Goal: Navigation & Orientation: Find specific page/section

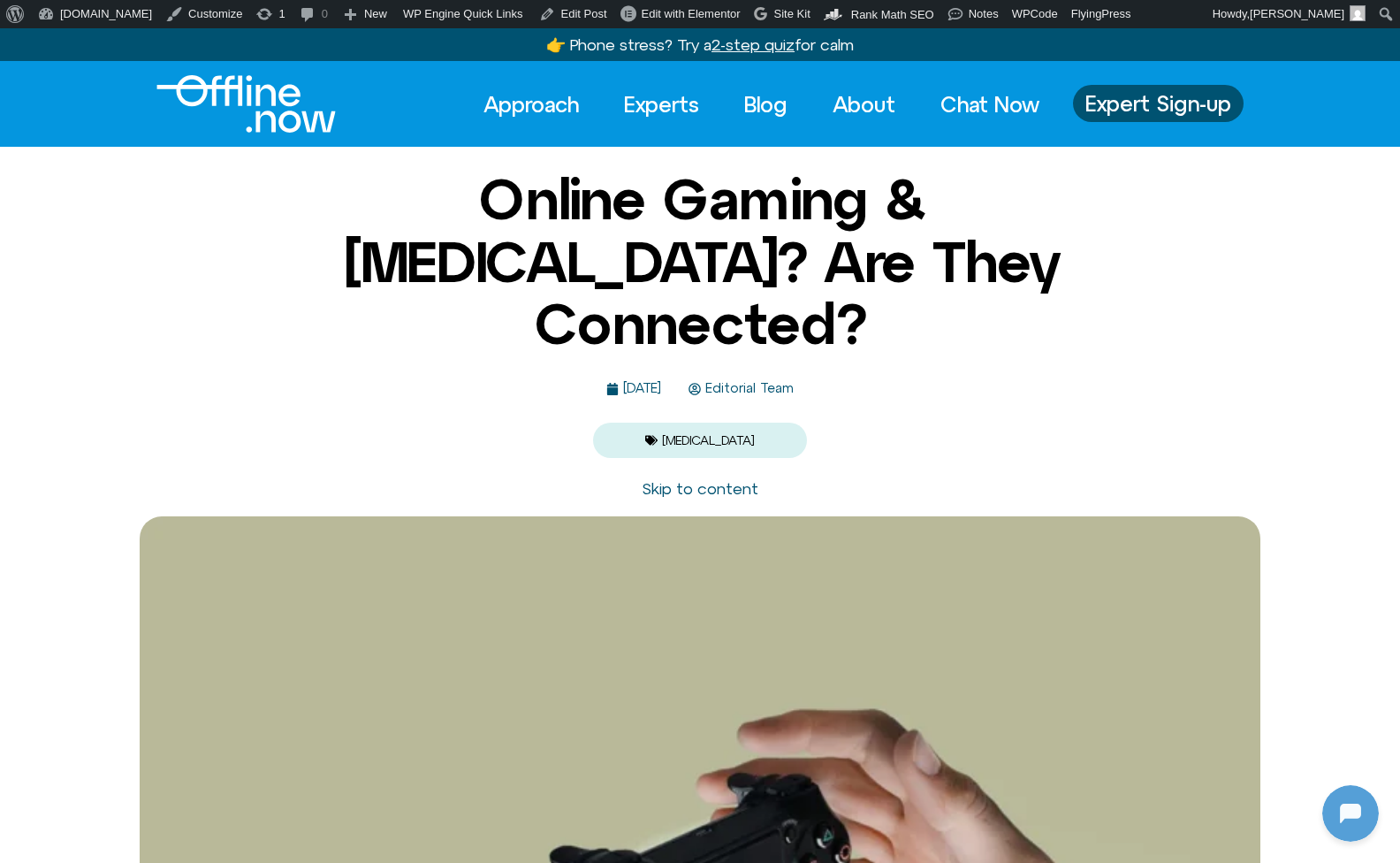
scroll to position [234, 0]
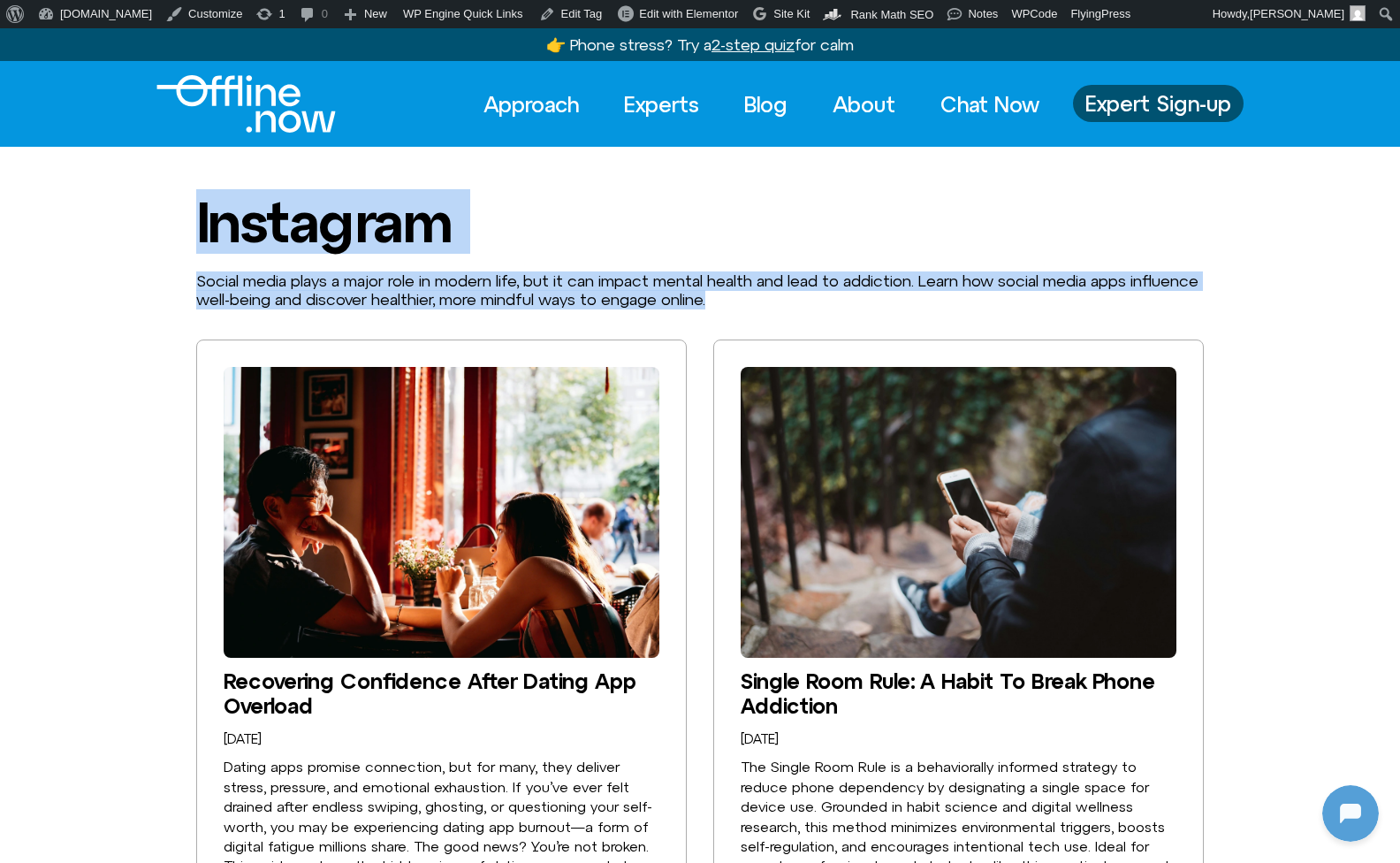
drag, startPoint x: 192, startPoint y: 218, endPoint x: 844, endPoint y: 293, distance: 656.3
click at [844, 293] on p "Social media plays a major role in modern life, but it can impact mental health…" at bounding box center [700, 289] width 1008 height 38
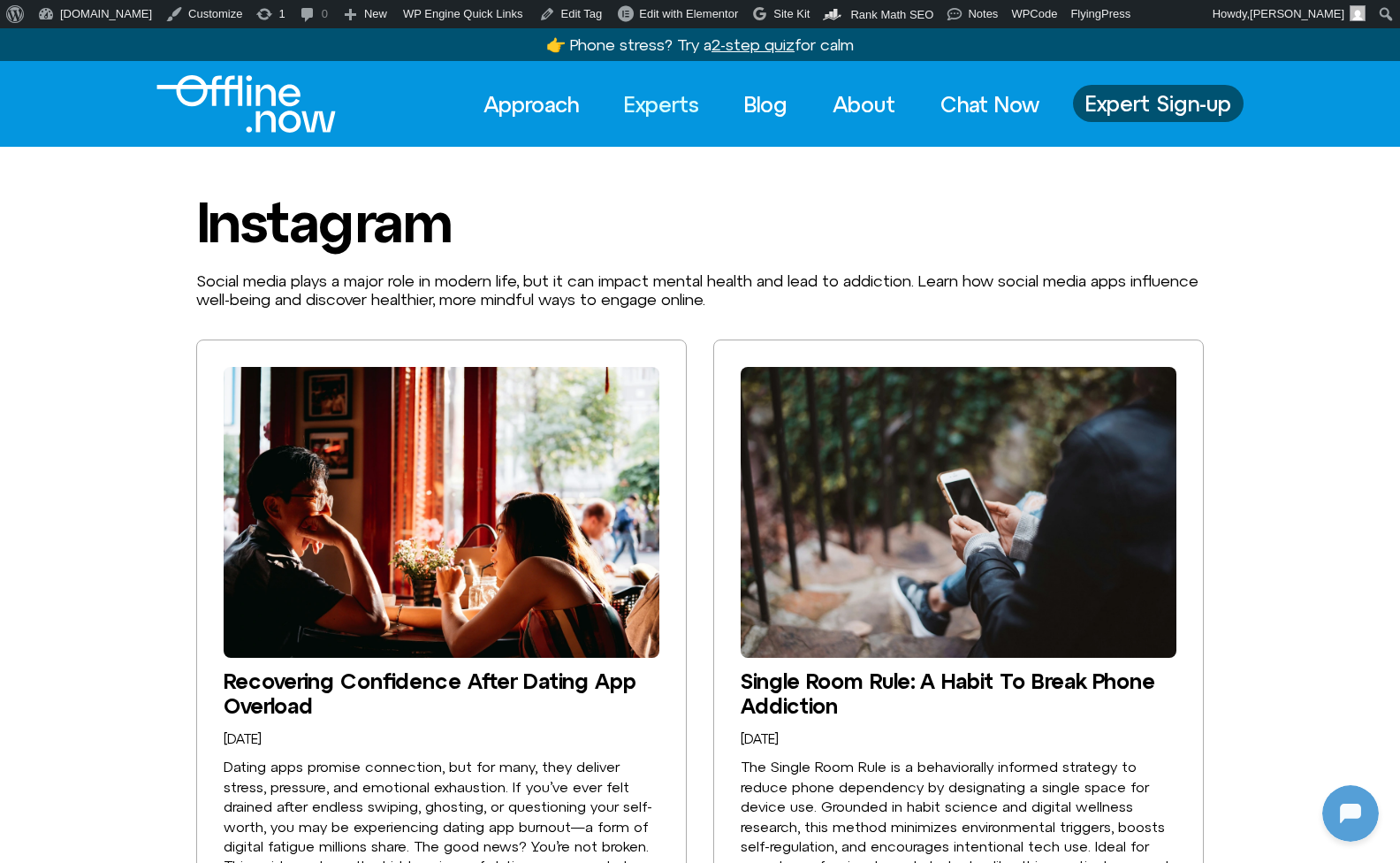
click at [653, 112] on link "Experts" at bounding box center [661, 104] width 107 height 39
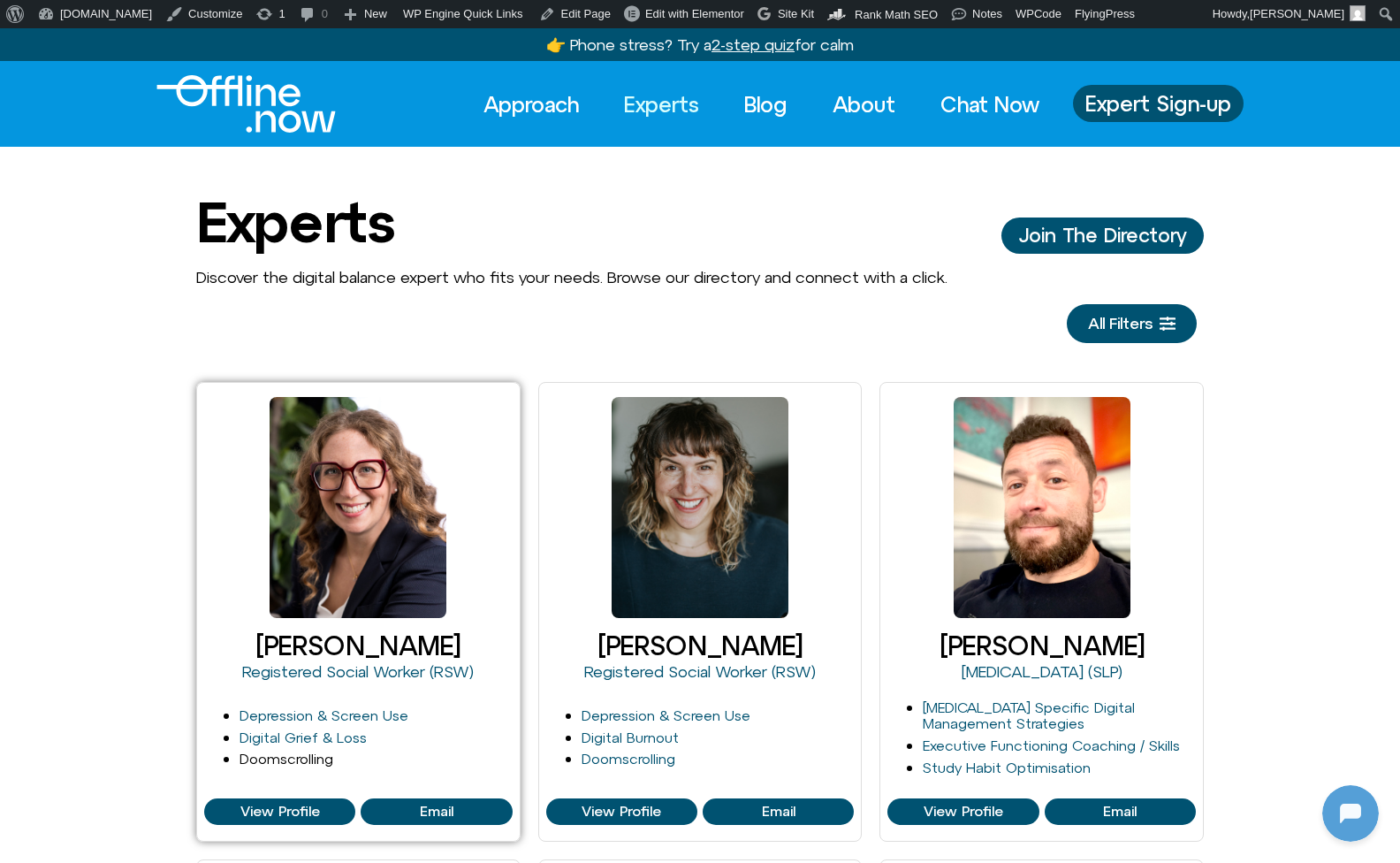
click at [315, 758] on link "Doomscrolling" at bounding box center [285, 758] width 94 height 16
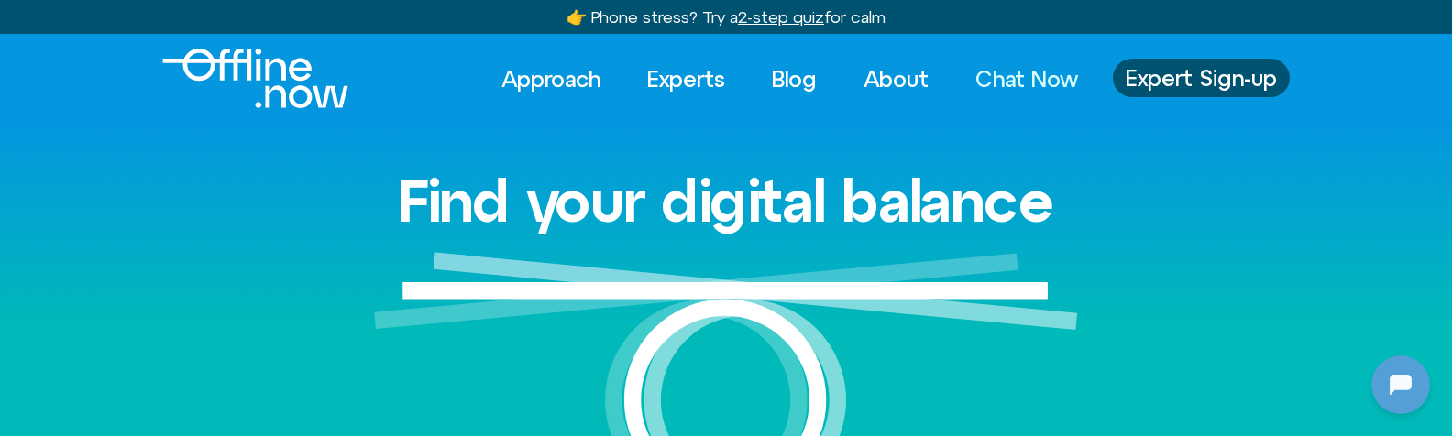
scroll to position [558, 0]
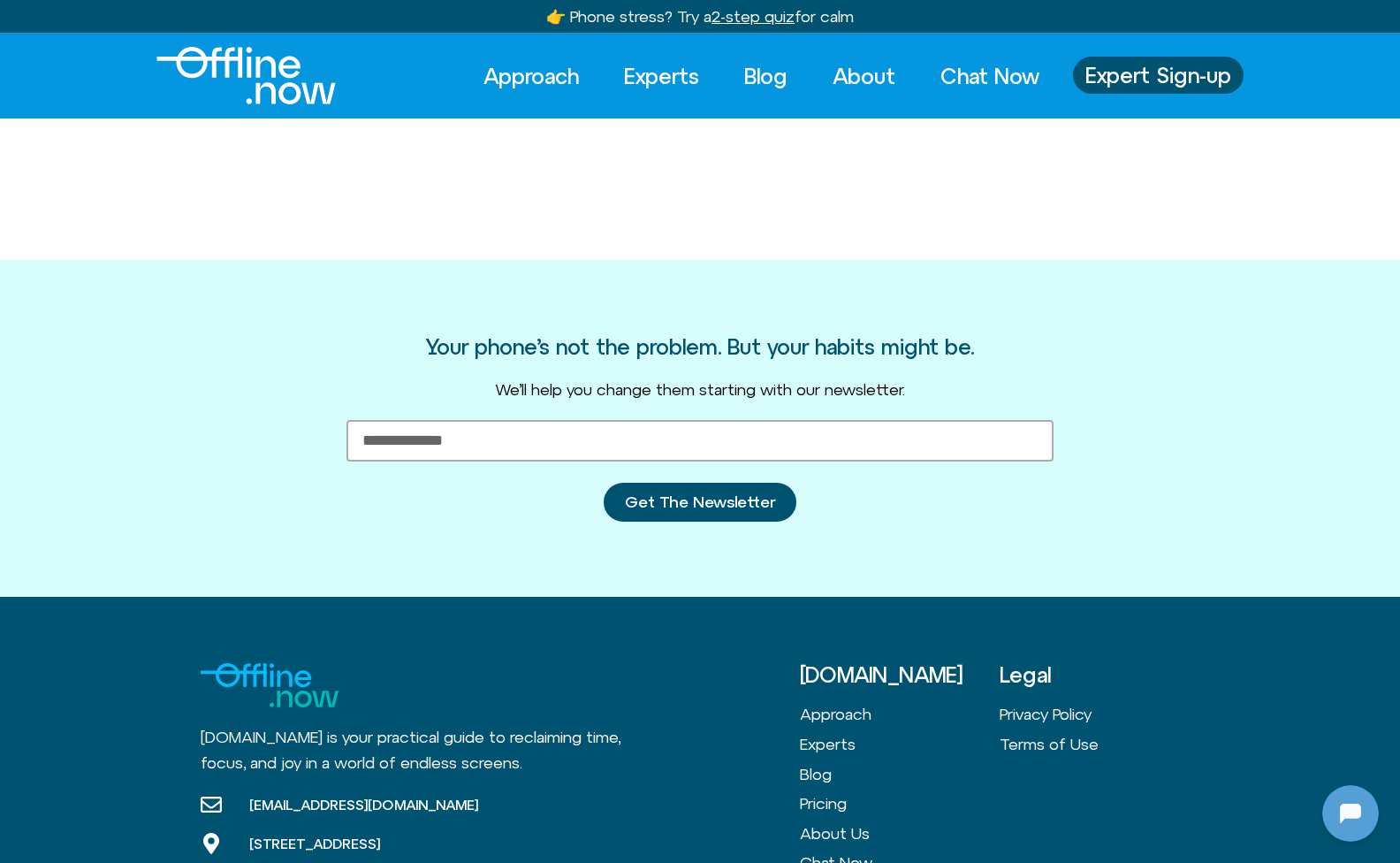
scroll to position [234, 0]
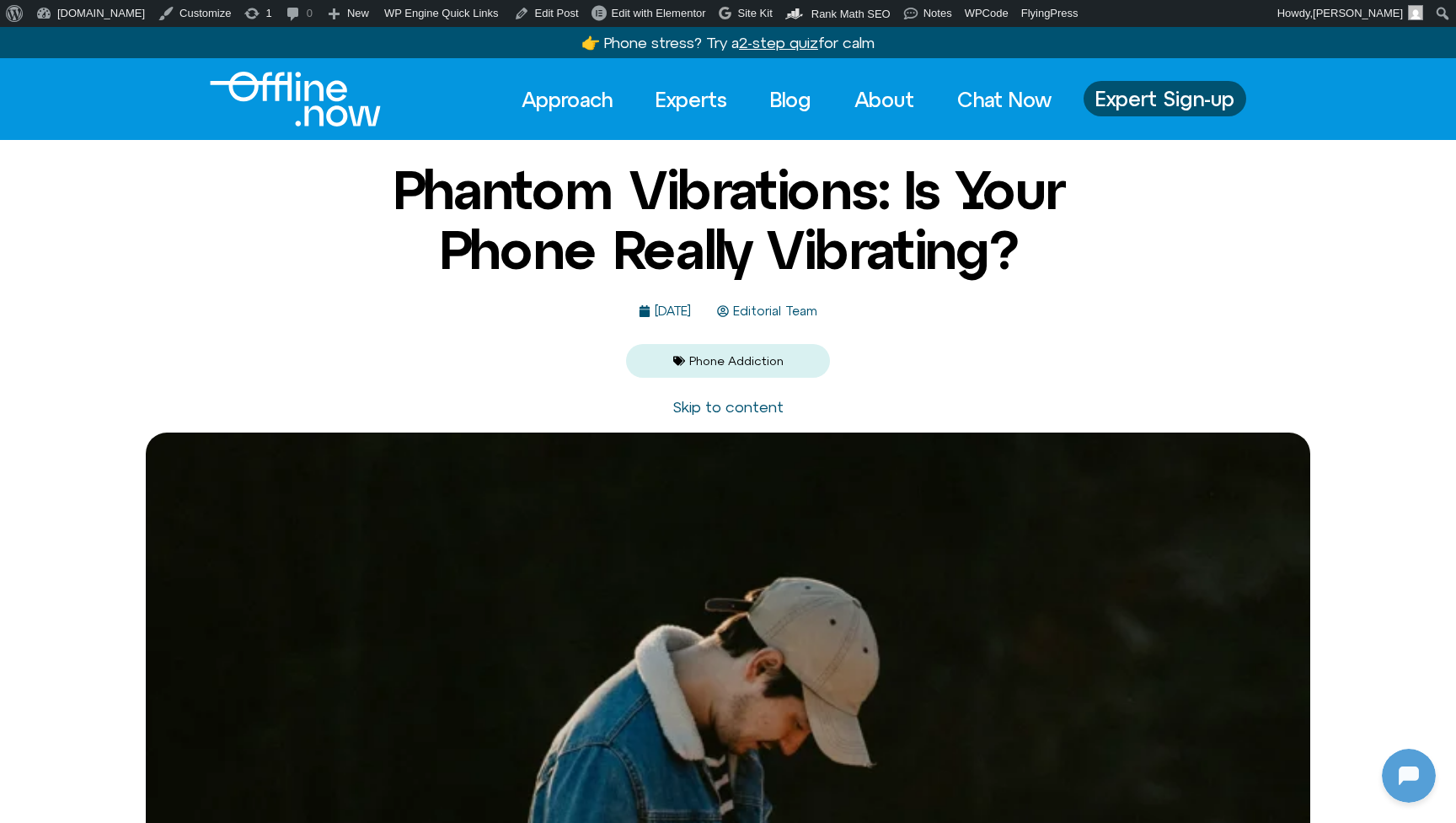
scroll to position [223, 0]
